Goal: Navigation & Orientation: Find specific page/section

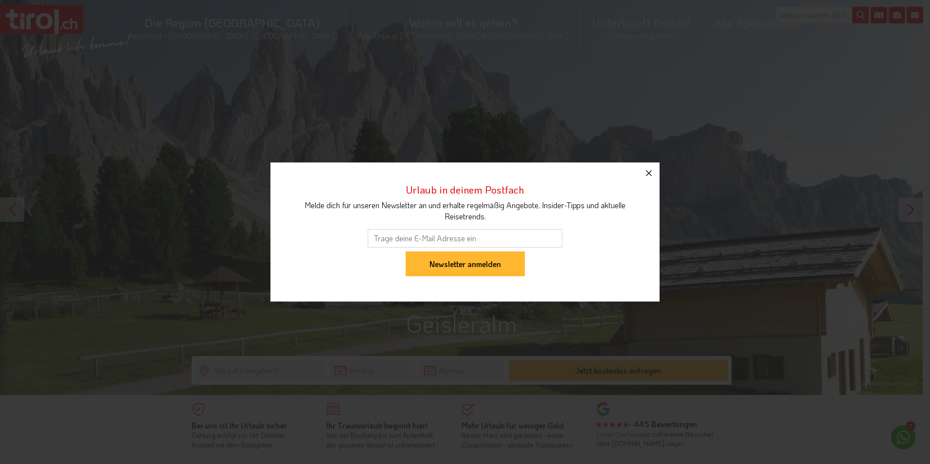
click at [650, 173] on icon "button" at bounding box center [649, 173] width 12 height 12
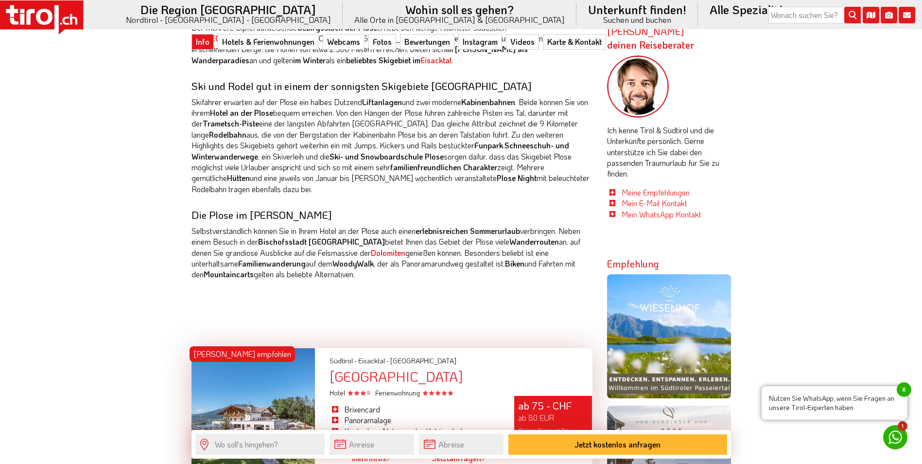
scroll to position [583, 0]
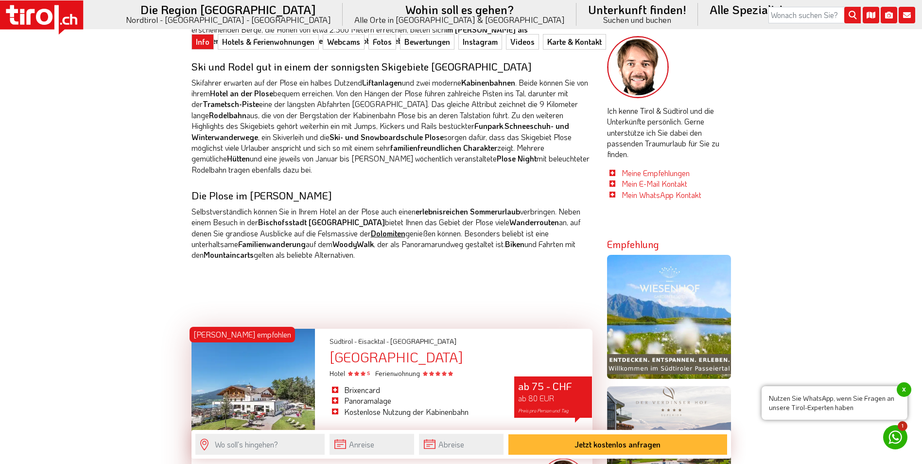
click at [371, 228] on strong "Dolomiten" at bounding box center [388, 233] width 35 height 10
